Goal: Task Accomplishment & Management: Use online tool/utility

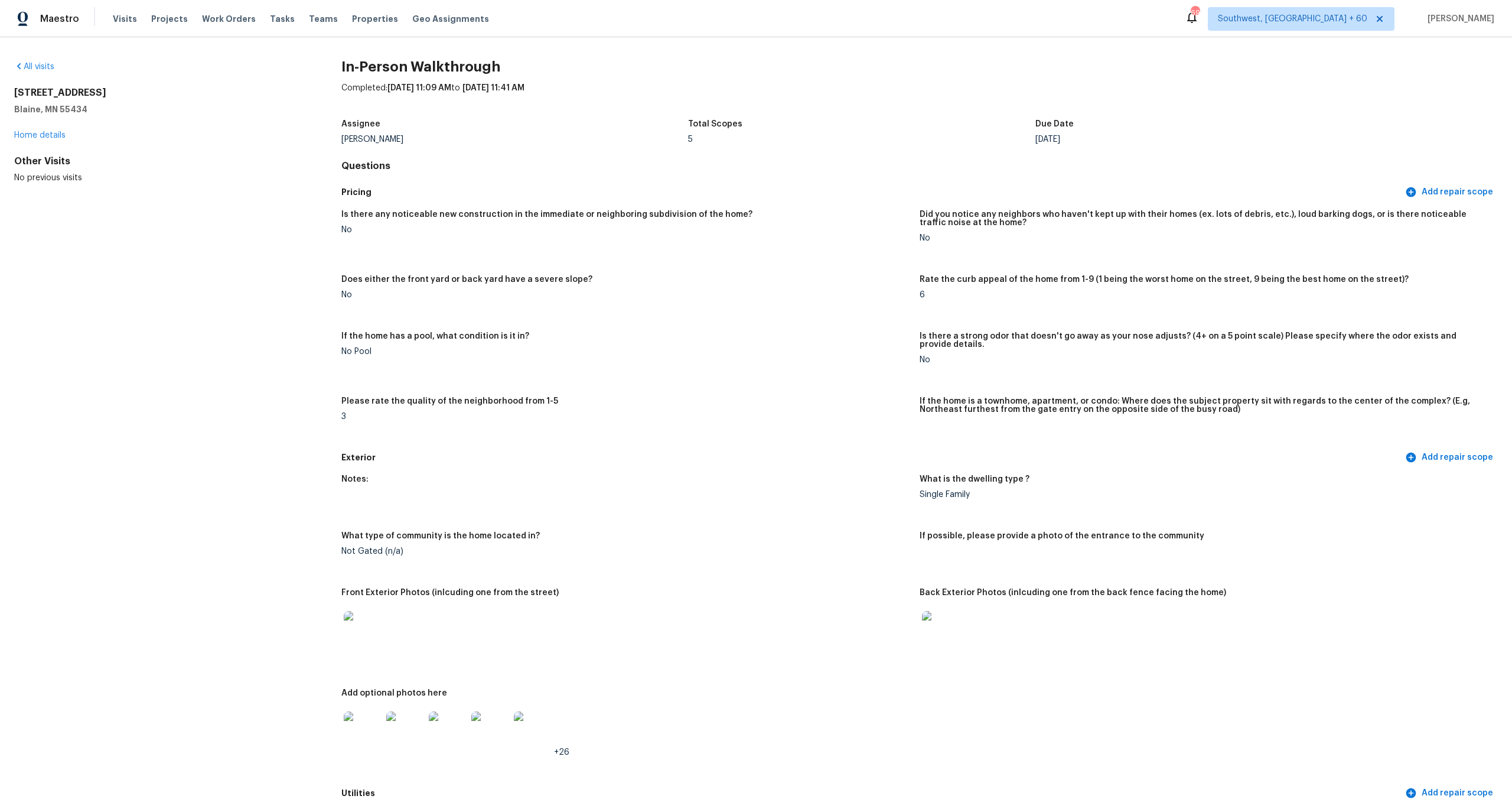
scroll to position [1541, 0]
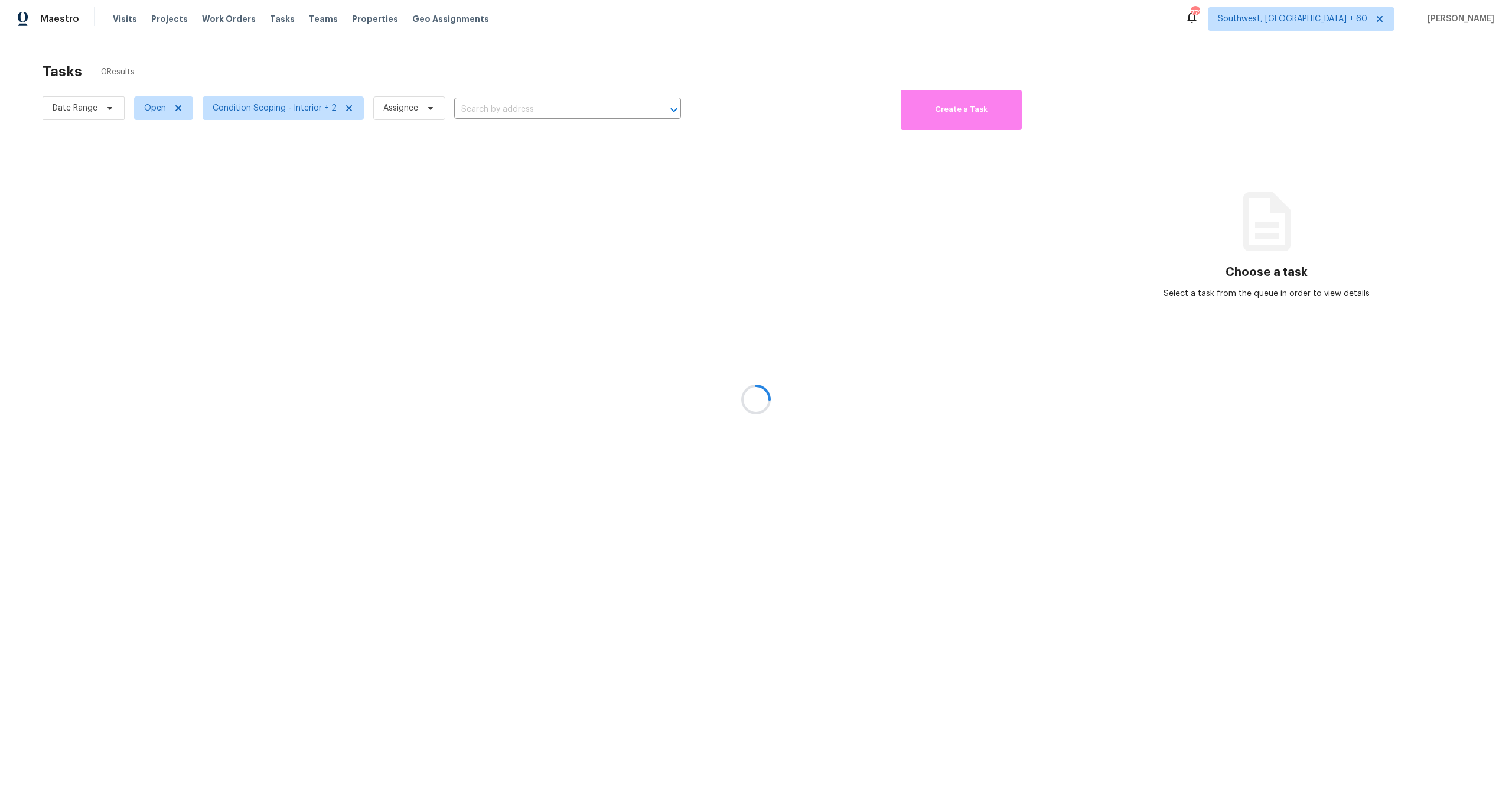
click at [281, 99] on div at bounding box center [756, 399] width 1512 height 799
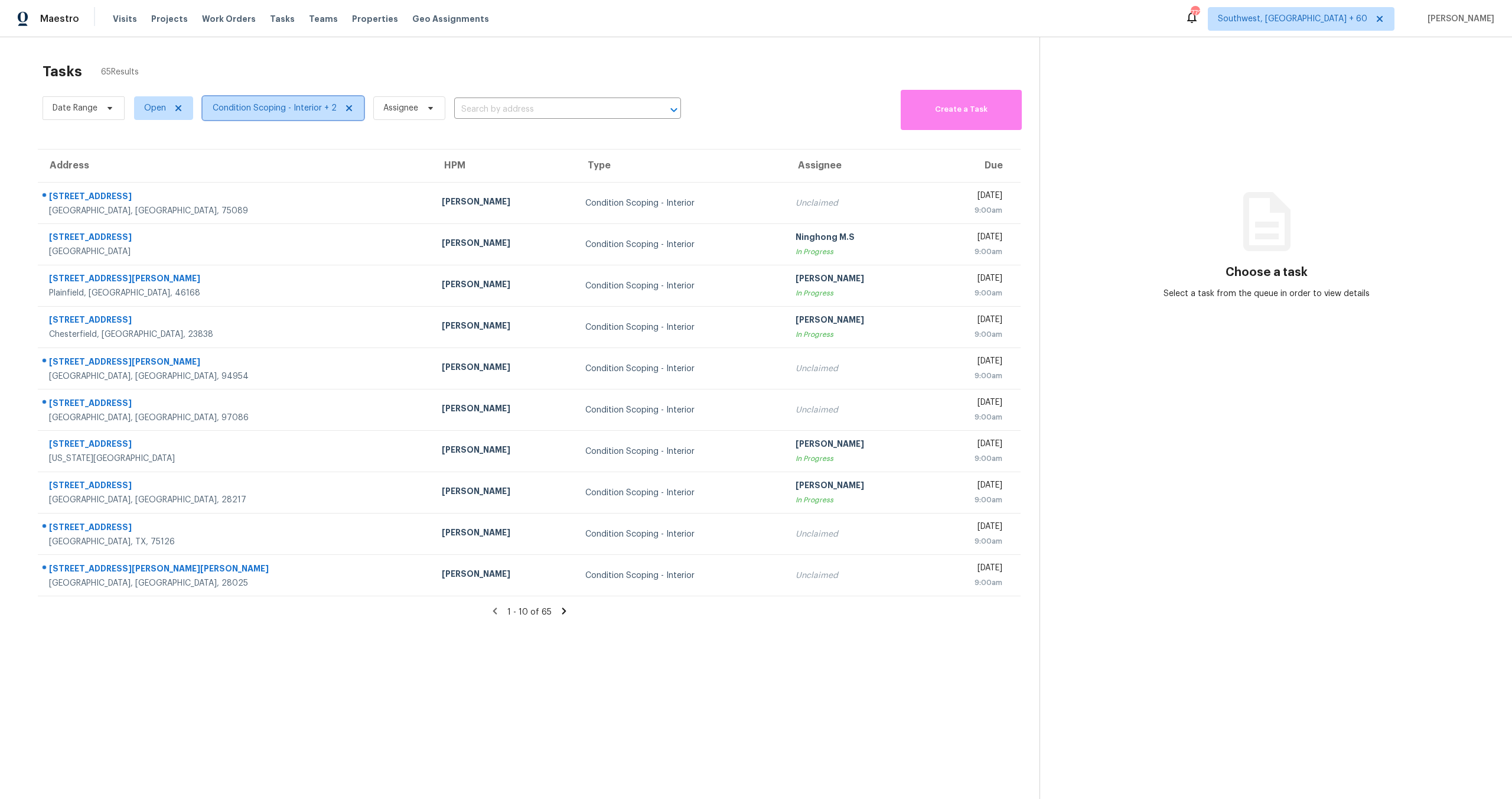
click at [279, 108] on span "Condition Scoping - Interior + 2" at bounding box center [275, 108] width 124 height 12
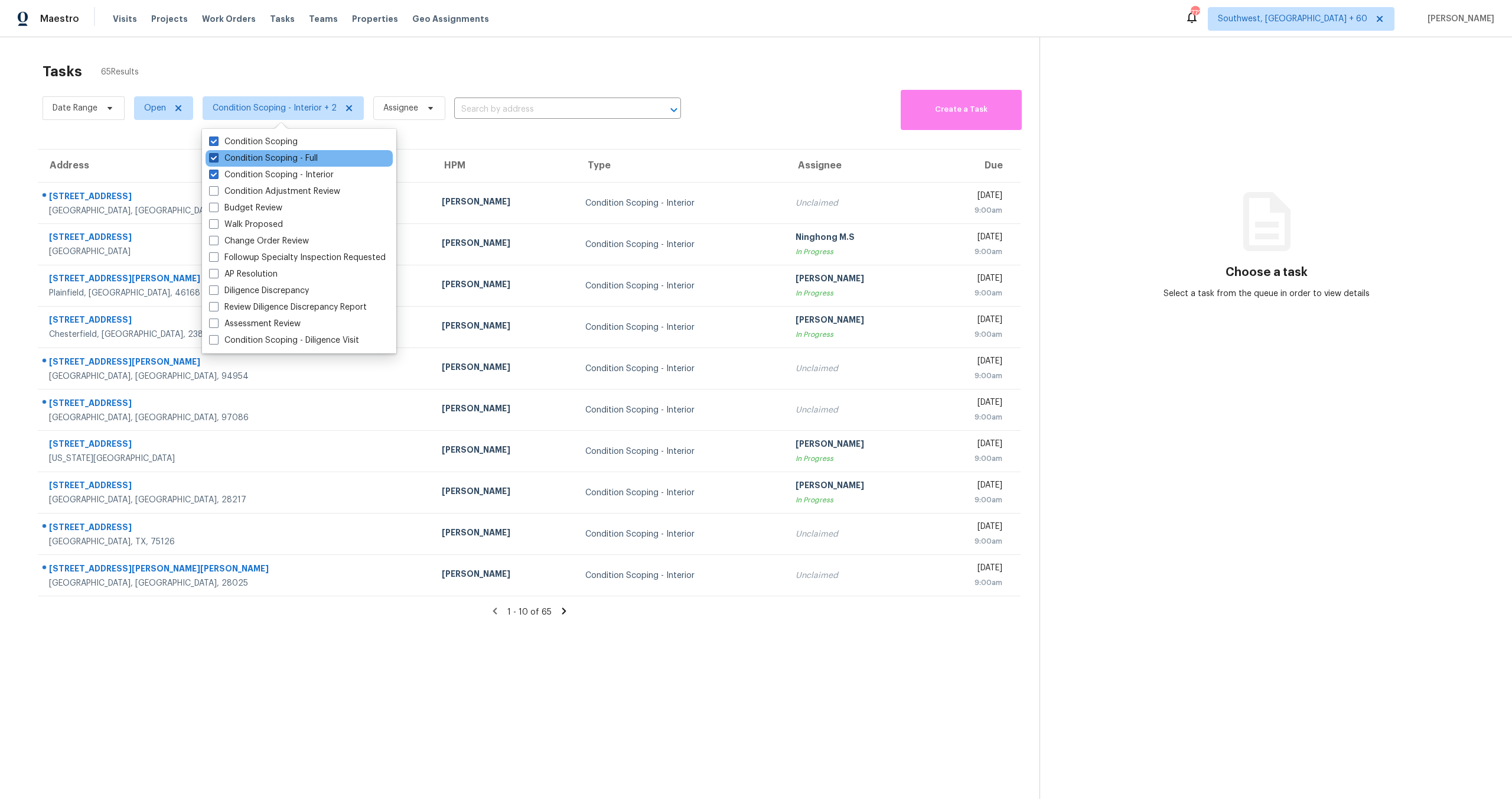
click at [261, 157] on label "Condition Scoping - Full" at bounding box center [264, 158] width 109 height 12
click at [216, 157] on input "Condition Scoping - Full" at bounding box center [213, 157] width 8 height 8
checkbox input "false"
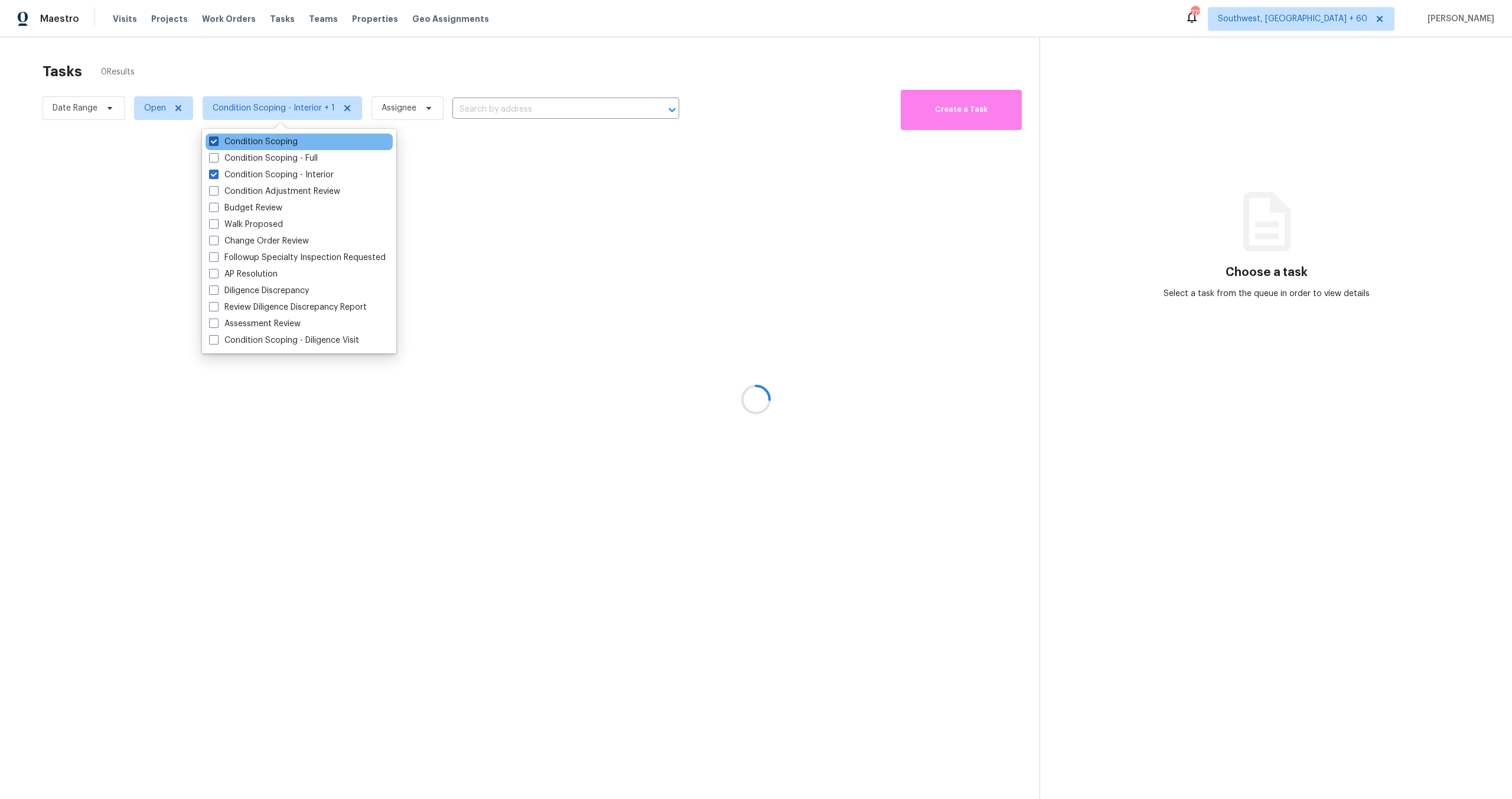
click at [261, 141] on label "Condition Scoping" at bounding box center [253, 142] width 89 height 12
click at [216, 141] on input "Condition Scoping" at bounding box center [213, 140] width 8 height 8
checkbox input "false"
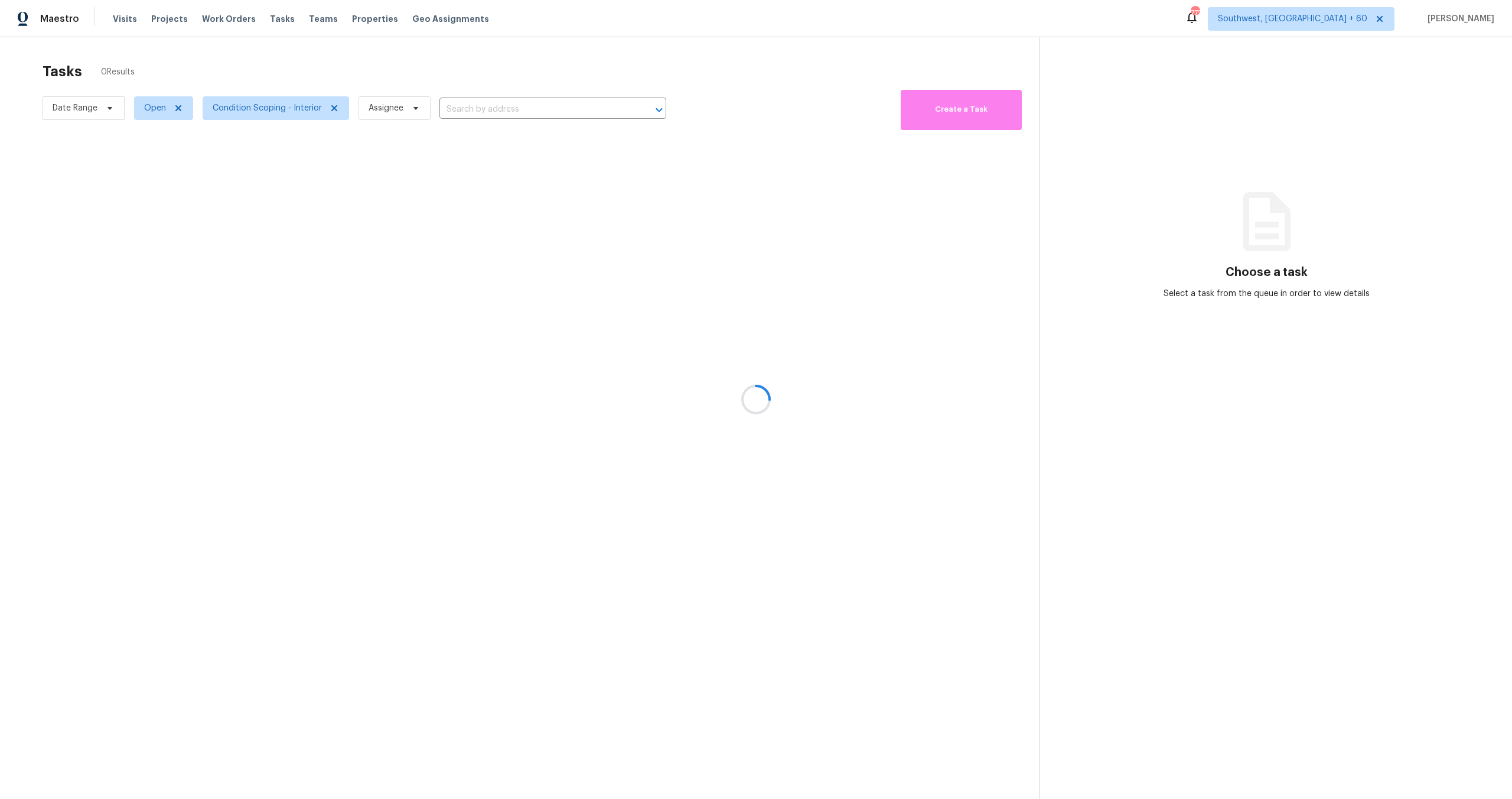
click at [301, 69] on div at bounding box center [756, 399] width 1512 height 799
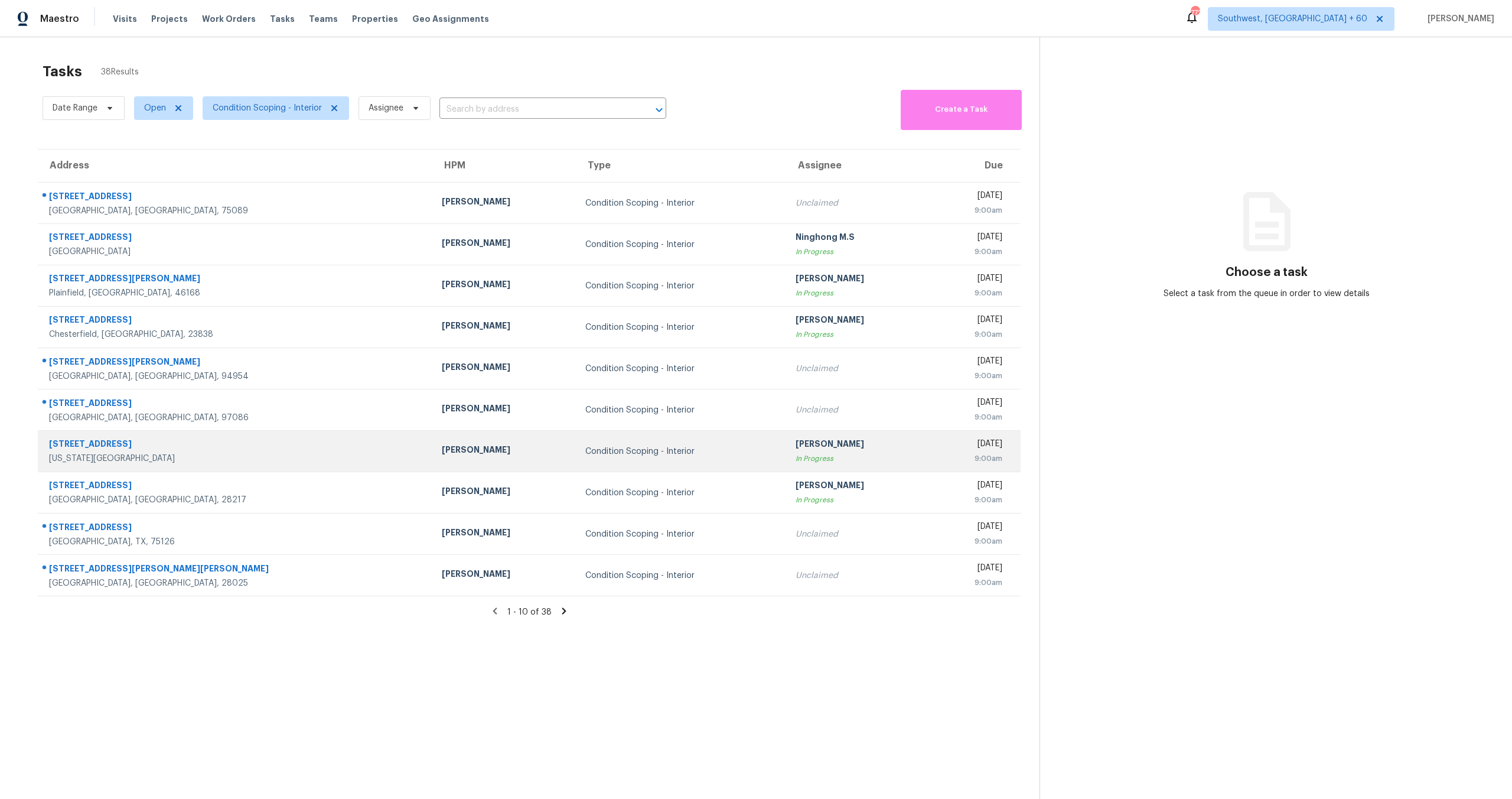
scroll to position [37, 0]
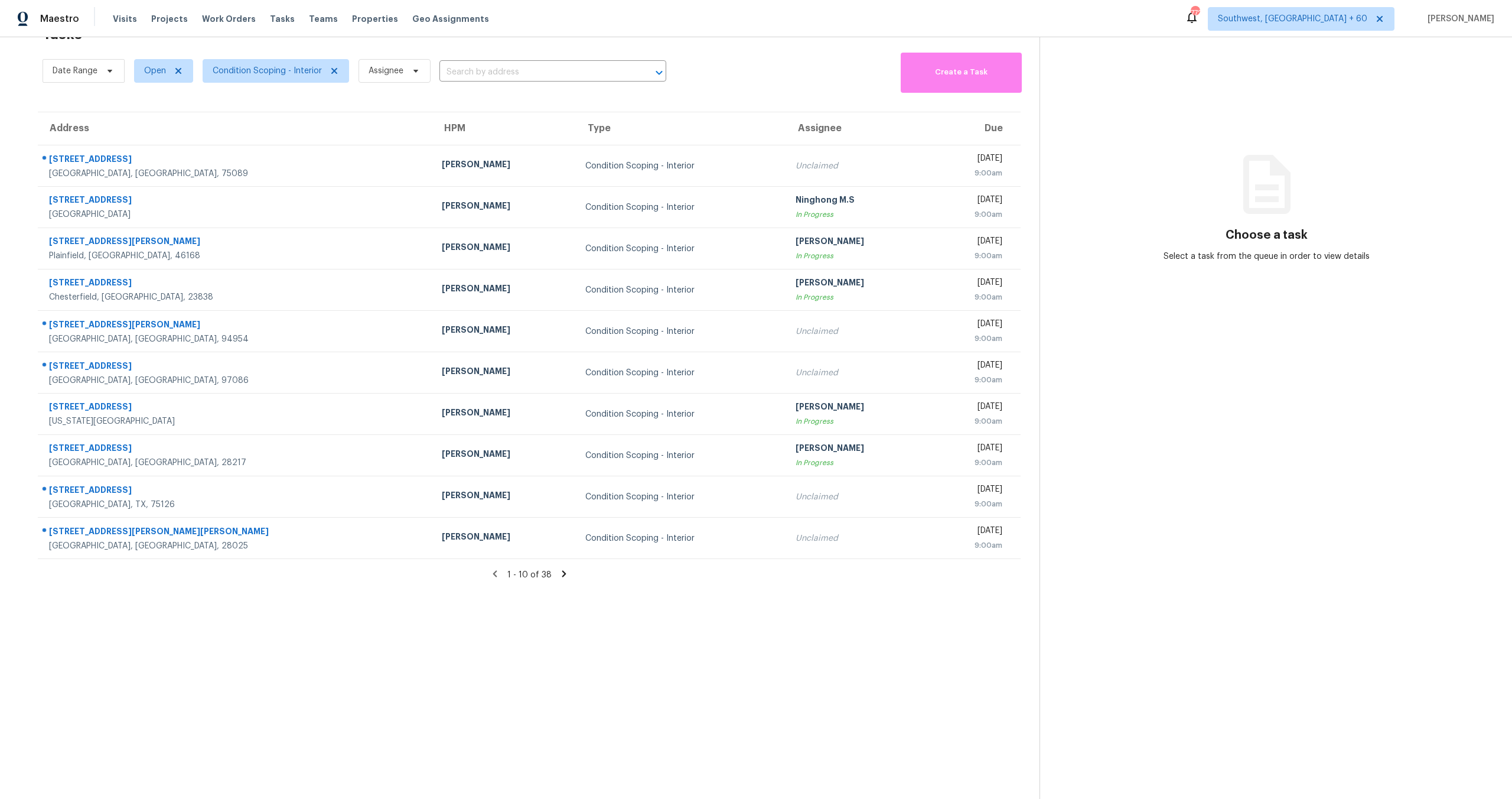
click at [1110, 364] on section "Choose a task Select a task from the queue in order to view details" at bounding box center [1266, 399] width 453 height 799
